Goal: Task Accomplishment & Management: Use online tool/utility

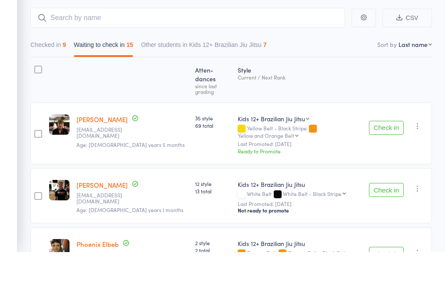
scroll to position [37, 0]
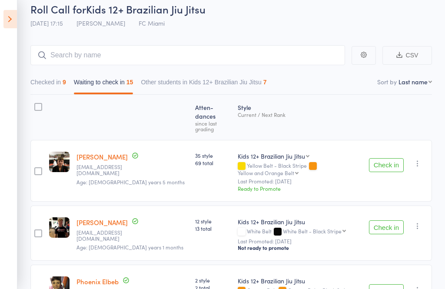
click at [12, 17] on icon at bounding box center [9, 19] width 13 height 18
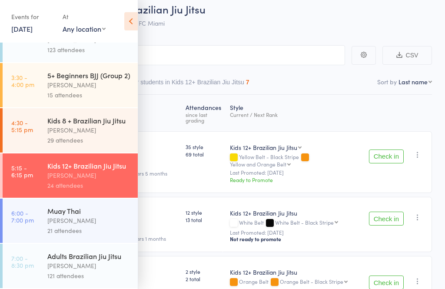
scroll to position [80, 0]
click at [75, 226] on div "[PERSON_NAME]" at bounding box center [88, 221] width 83 height 10
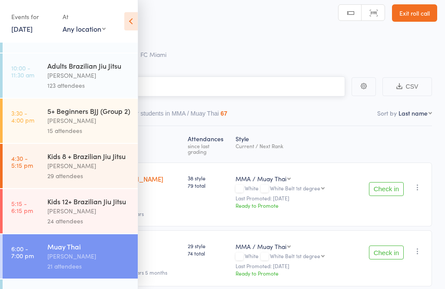
scroll to position [34, 0]
click at [131, 23] on icon at bounding box center [130, 21] width 13 height 18
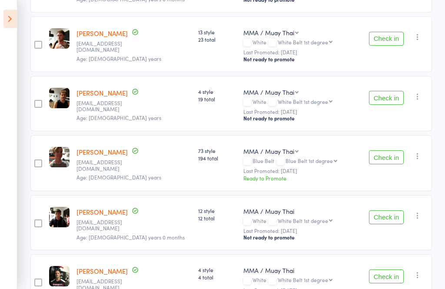
click at [391, 151] on button "Check in" at bounding box center [386, 158] width 35 height 14
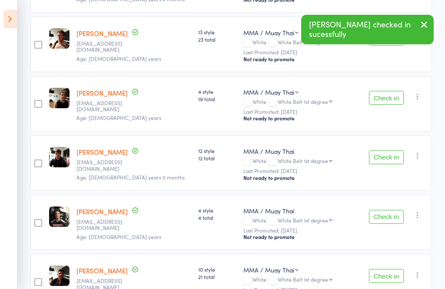
click at [392, 151] on button "Check in" at bounding box center [386, 158] width 35 height 14
click at [398, 151] on button "Check in" at bounding box center [386, 158] width 35 height 14
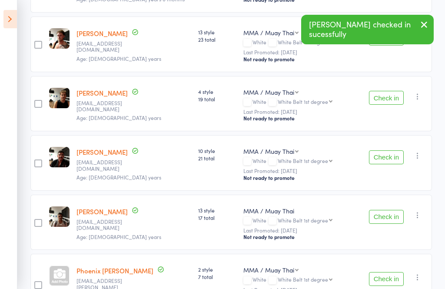
click at [395, 210] on button "Check in" at bounding box center [386, 217] width 35 height 14
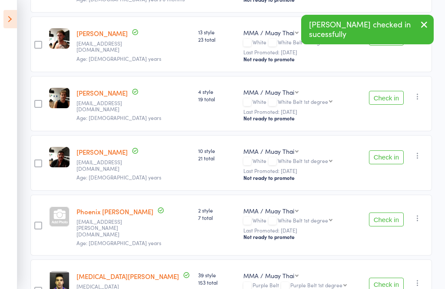
click at [393, 213] on button "Check in" at bounding box center [386, 220] width 35 height 14
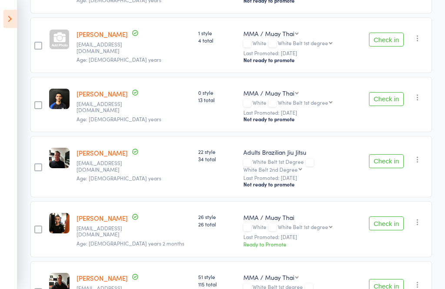
scroll to position [839, 0]
click at [393, 280] on button "Check in" at bounding box center [386, 287] width 35 height 14
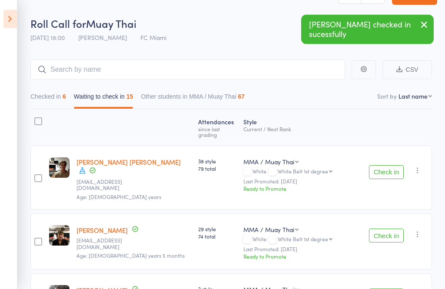
scroll to position [0, 0]
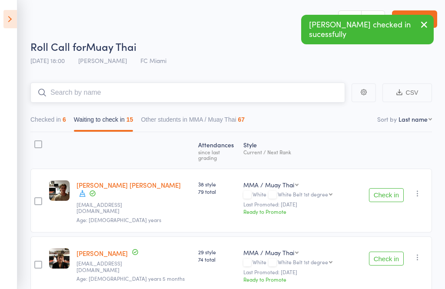
click at [213, 89] on input "search" at bounding box center [187, 93] width 315 height 20
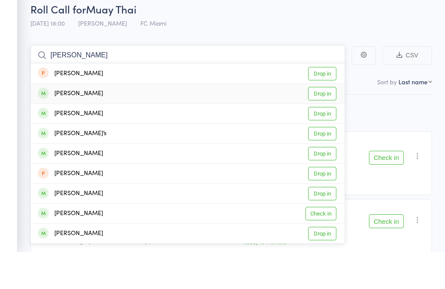
type input "[PERSON_NAME]"
click at [331, 124] on link "Drop in" at bounding box center [322, 130] width 28 height 13
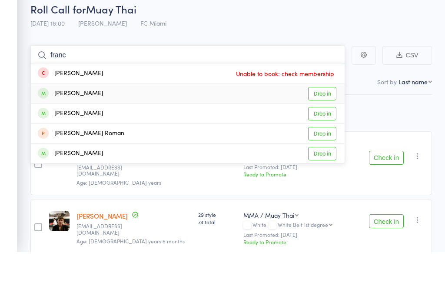
type input "franc"
click at [325, 124] on link "Drop in" at bounding box center [322, 130] width 28 height 13
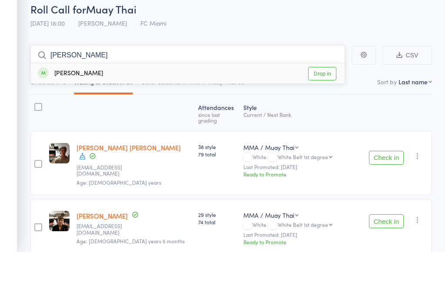
type input "[PERSON_NAME]"
click at [321, 104] on link "Drop in" at bounding box center [322, 110] width 28 height 13
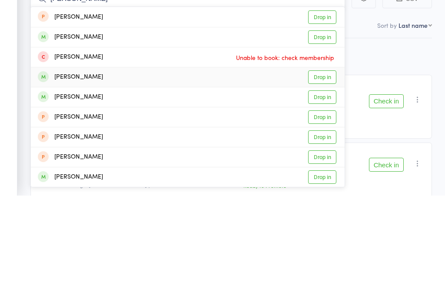
type input "[PERSON_NAME]"
click at [328, 164] on link "Drop in" at bounding box center [322, 170] width 28 height 13
